Goal: Information Seeking & Learning: Learn about a topic

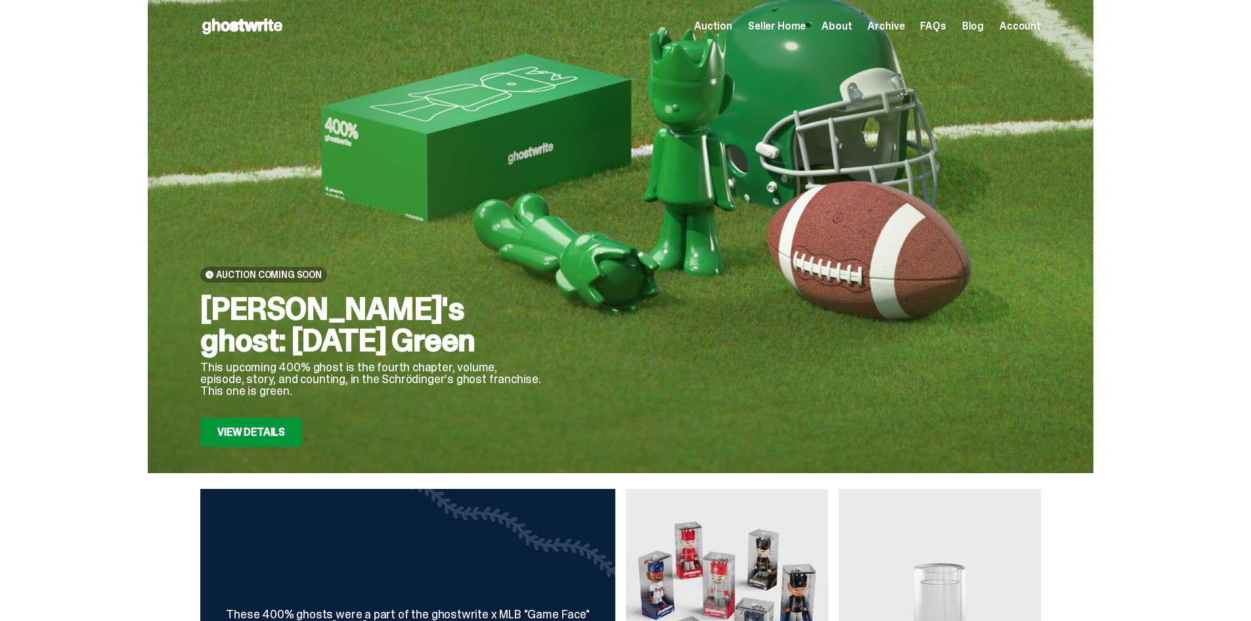
click at [975, 27] on link "Blog" at bounding box center [973, 26] width 22 height 11
click at [971, 22] on link "Blog" at bounding box center [973, 26] width 22 height 11
click at [966, 22] on div "Auction Seller Home About Archive FAQs Blog Account" at bounding box center [867, 26] width 347 height 16
click at [984, 26] on link "Blog" at bounding box center [973, 26] width 22 height 11
drag, startPoint x: 416, startPoint y: 342, endPoint x: 213, endPoint y: 315, distance: 204.1
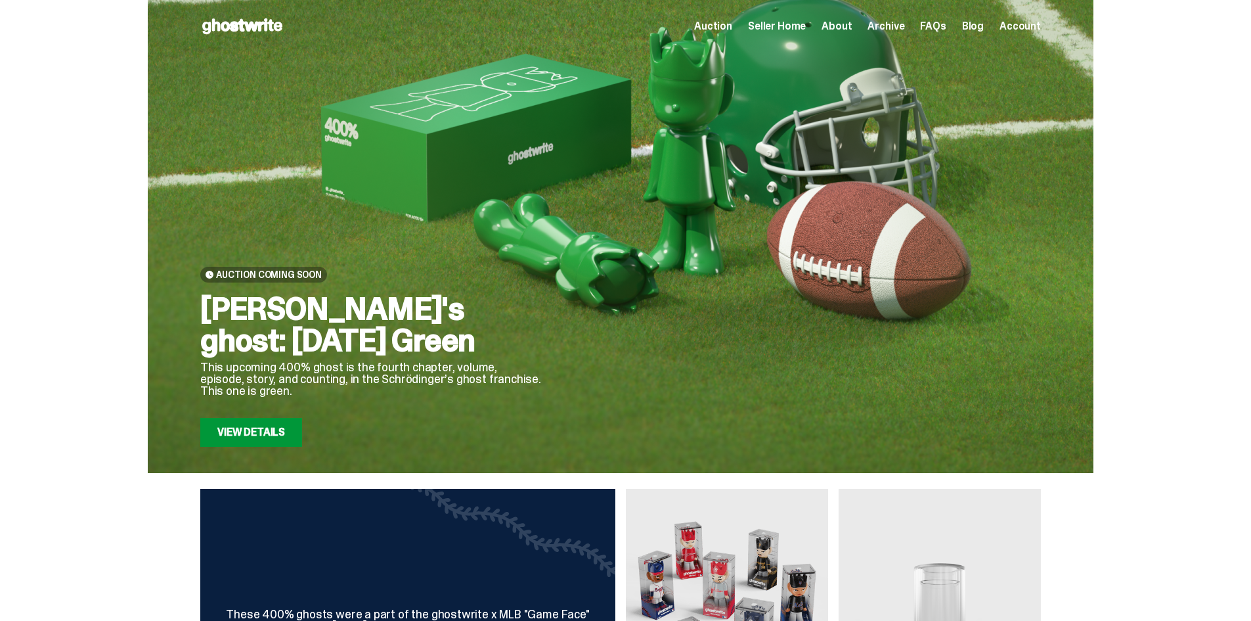
click at [213, 315] on h2 "[PERSON_NAME]'s ghost: [DATE] Green" at bounding box center [371, 324] width 342 height 63
copy h2 "[PERSON_NAME]'s ghost: [DATE] Green"
click at [722, 110] on div at bounding box center [802, 267] width 478 height 359
click at [215, 435] on link "View Details" at bounding box center [251, 432] width 102 height 29
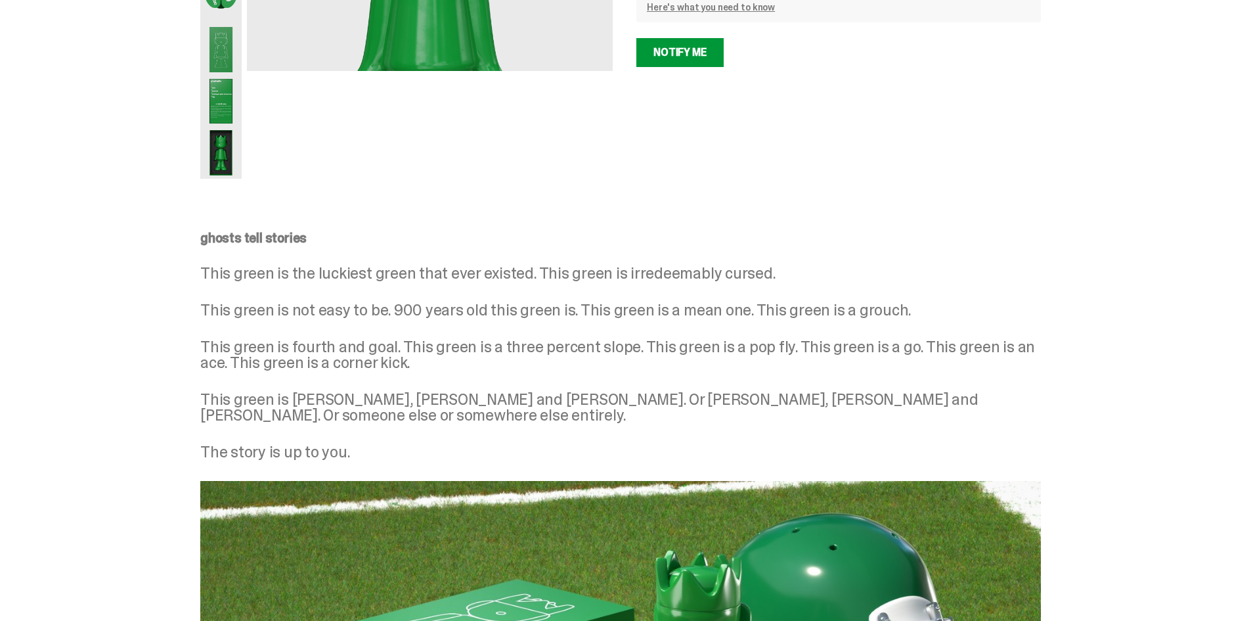
scroll to position [312, 0]
